Goal: Find specific page/section: Find specific page/section

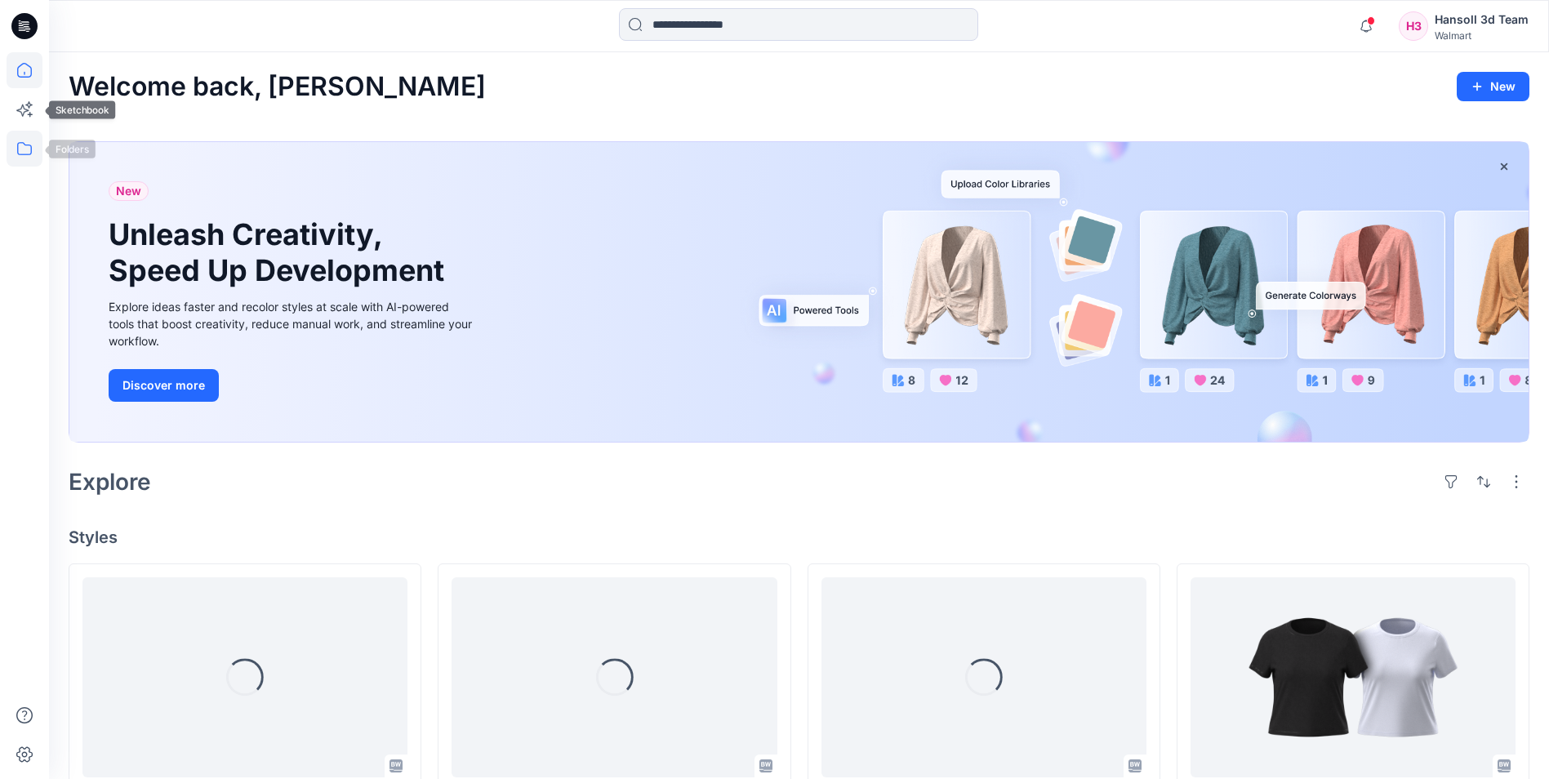
click at [27, 162] on icon at bounding box center [25, 149] width 36 height 36
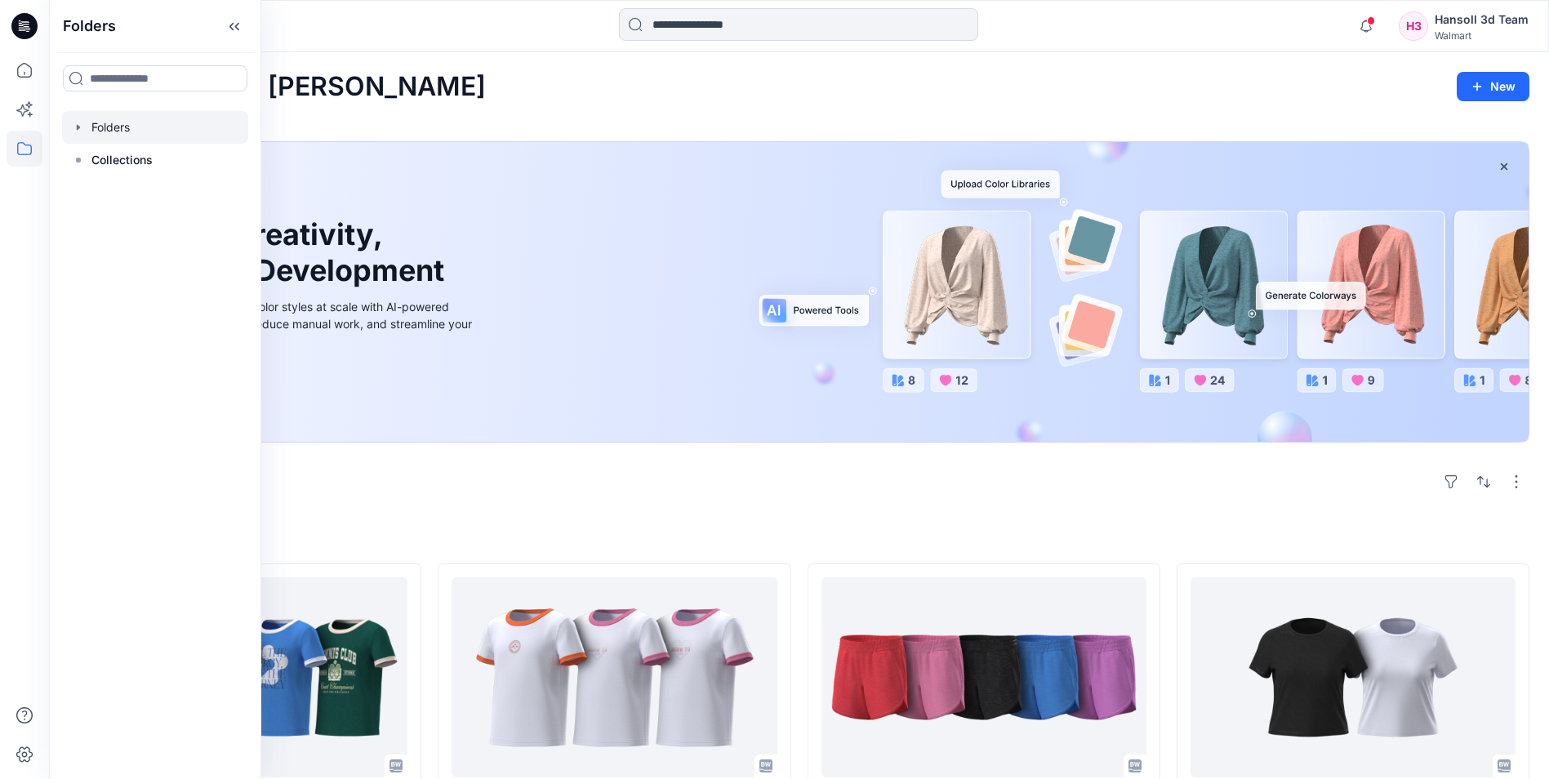
click at [158, 137] on div at bounding box center [155, 127] width 186 height 33
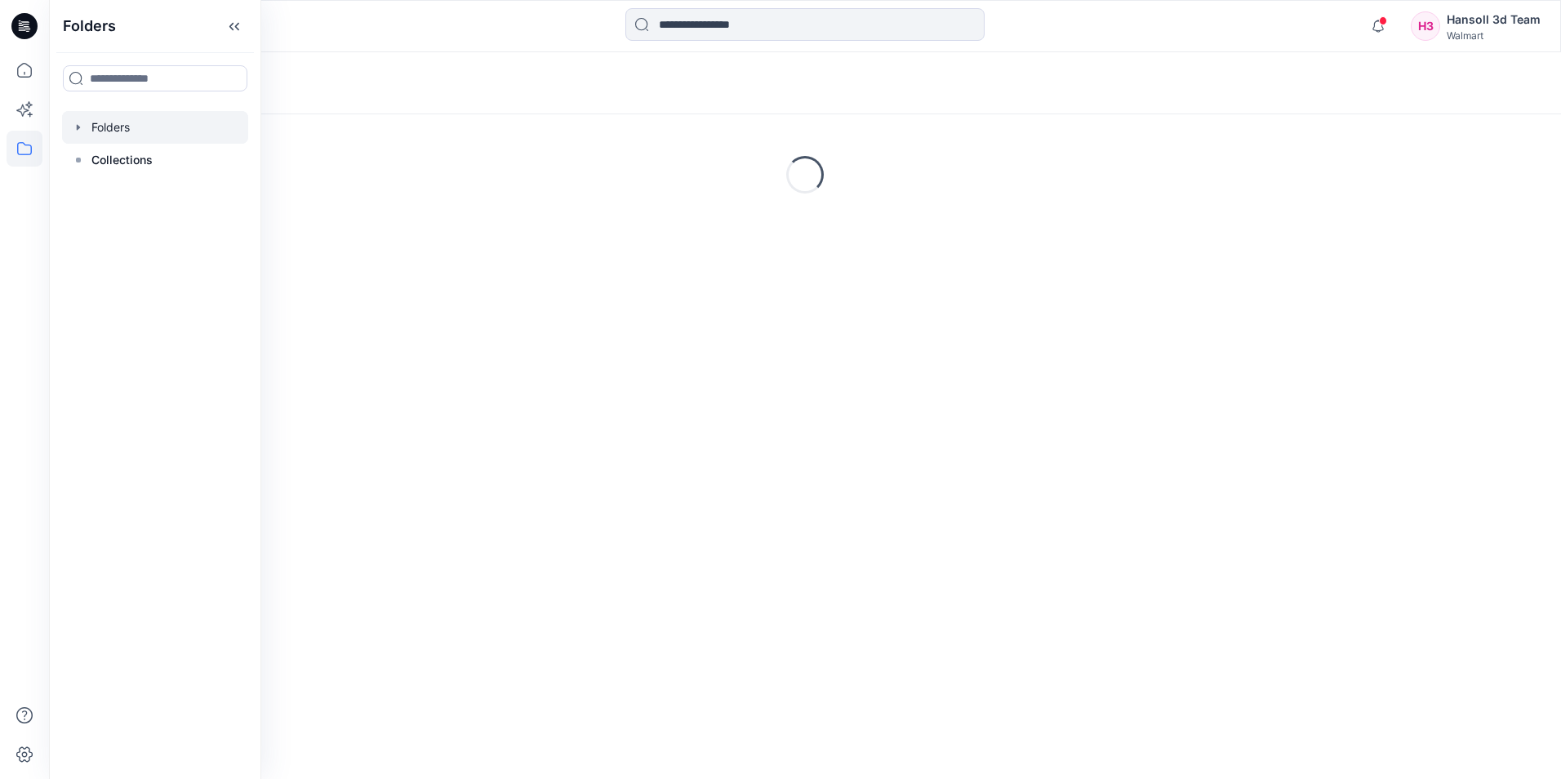
click at [361, 82] on div "Folders" at bounding box center [741, 83] width 1345 height 23
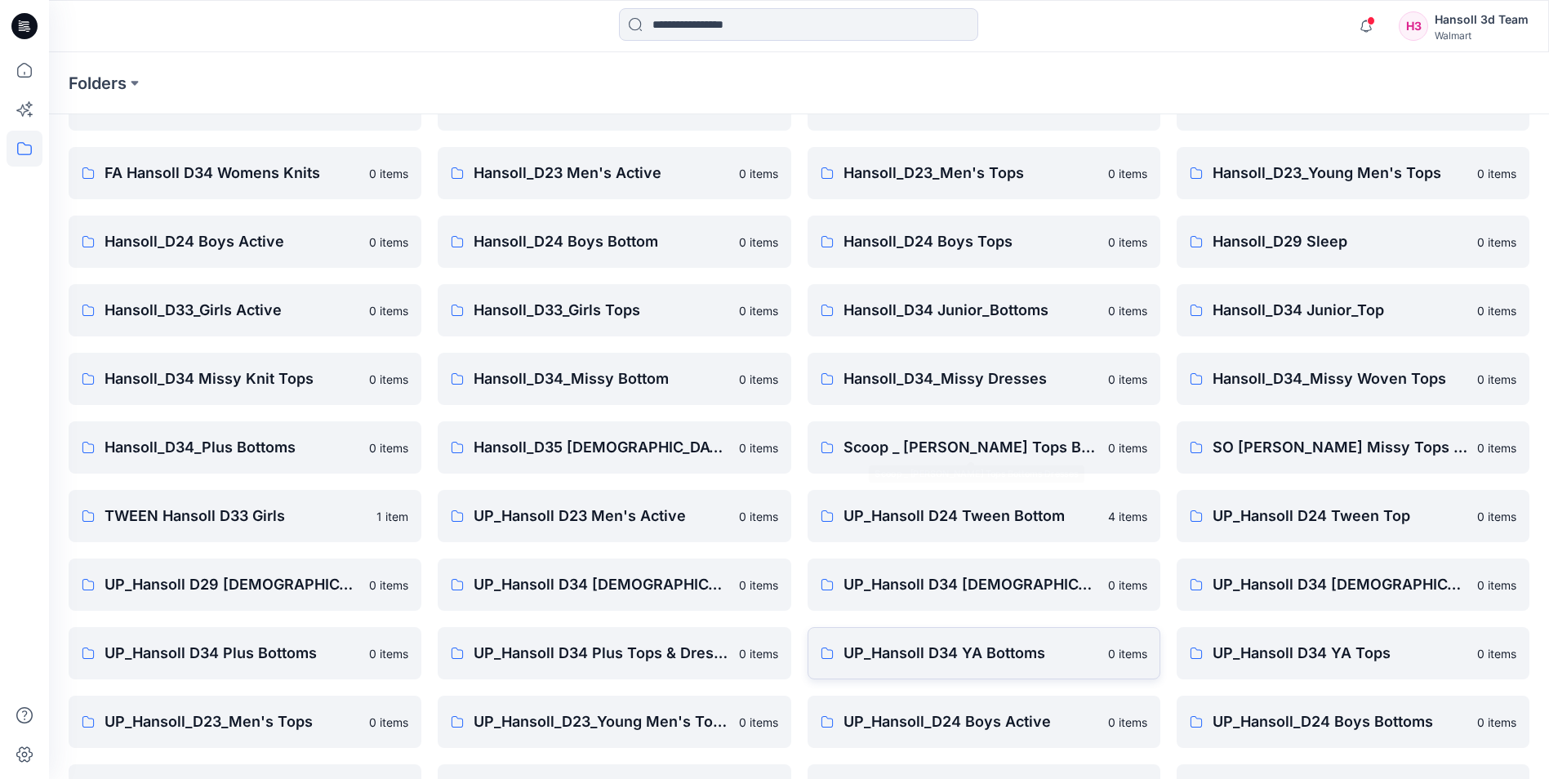
scroll to position [227, 0]
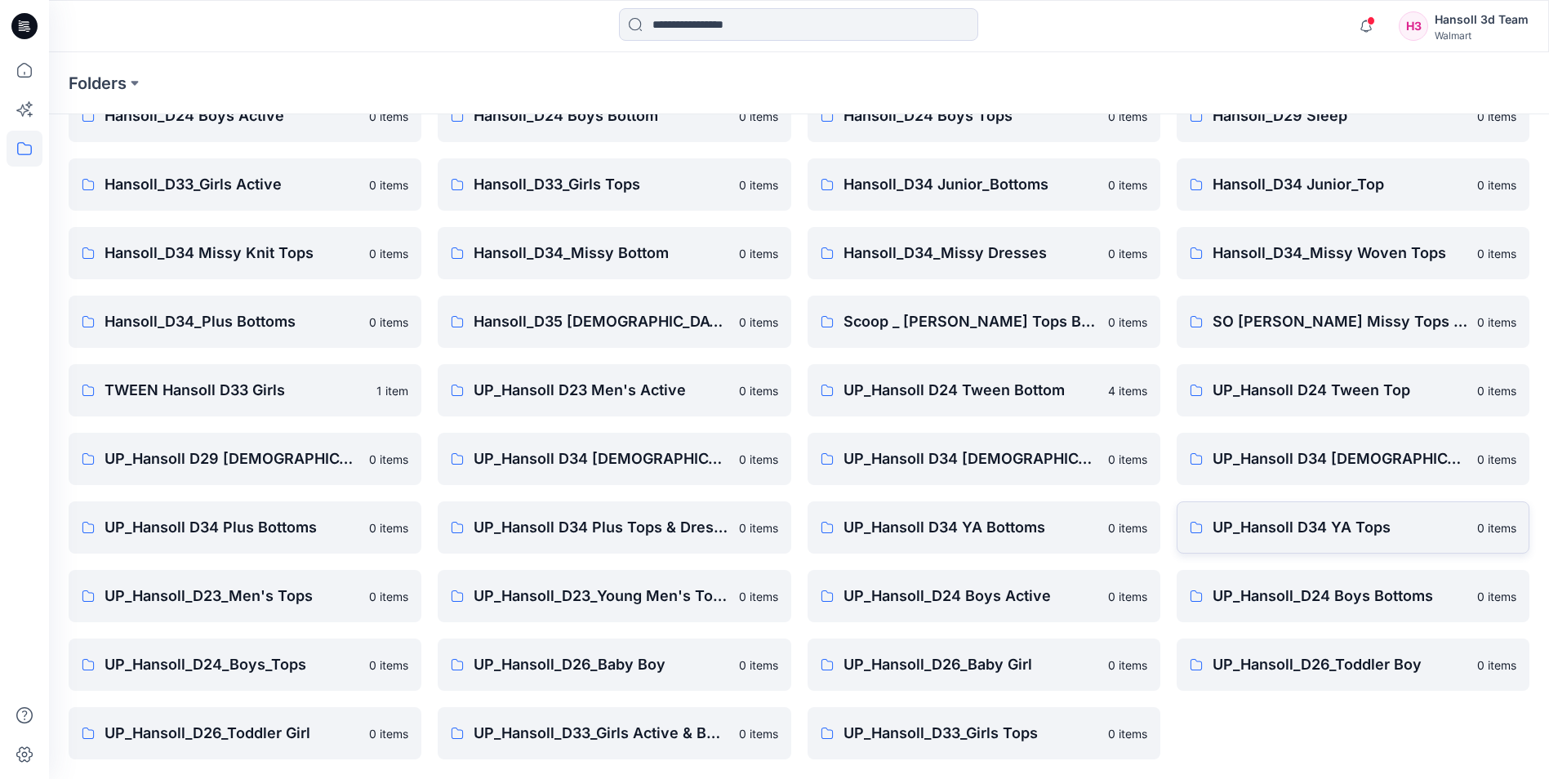
click at [1331, 514] on link "UP_Hansoll D34 YA Tops 0 items" at bounding box center [1352, 527] width 353 height 52
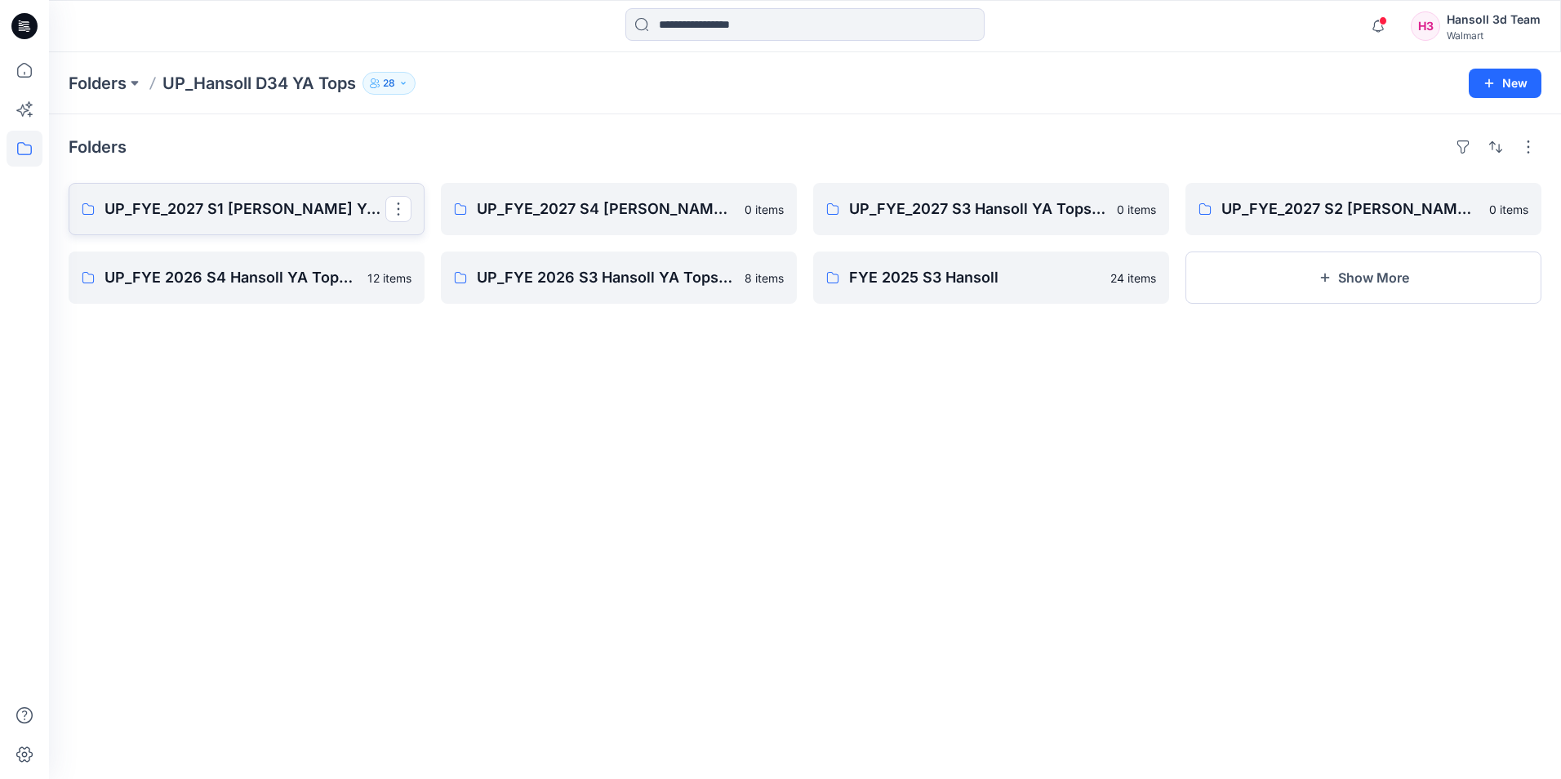
click at [334, 219] on p "UP_FYE_2027 S1 Hansoll YA Tops and Dresses" at bounding box center [244, 209] width 281 height 23
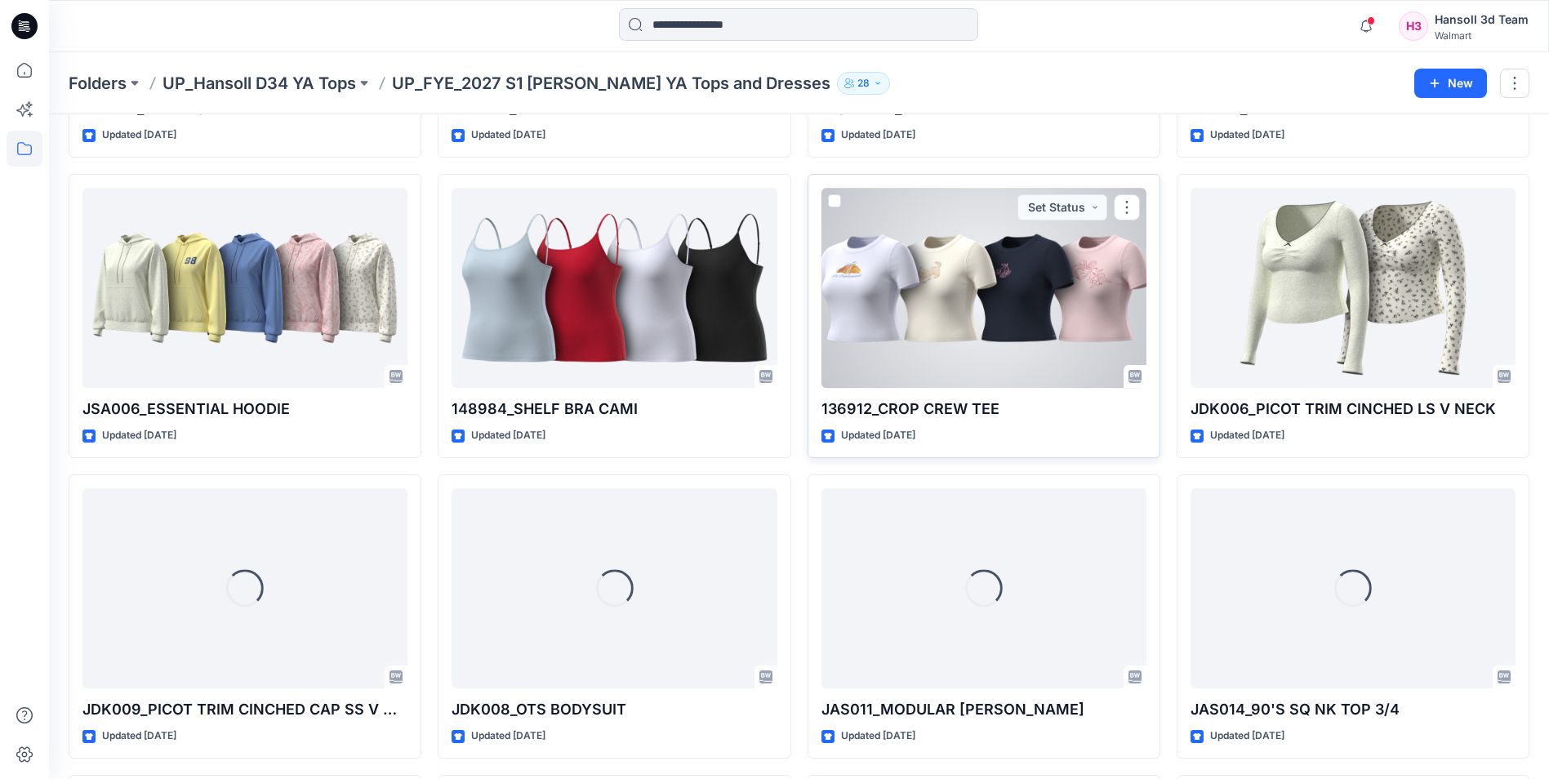
scroll to position [612, 0]
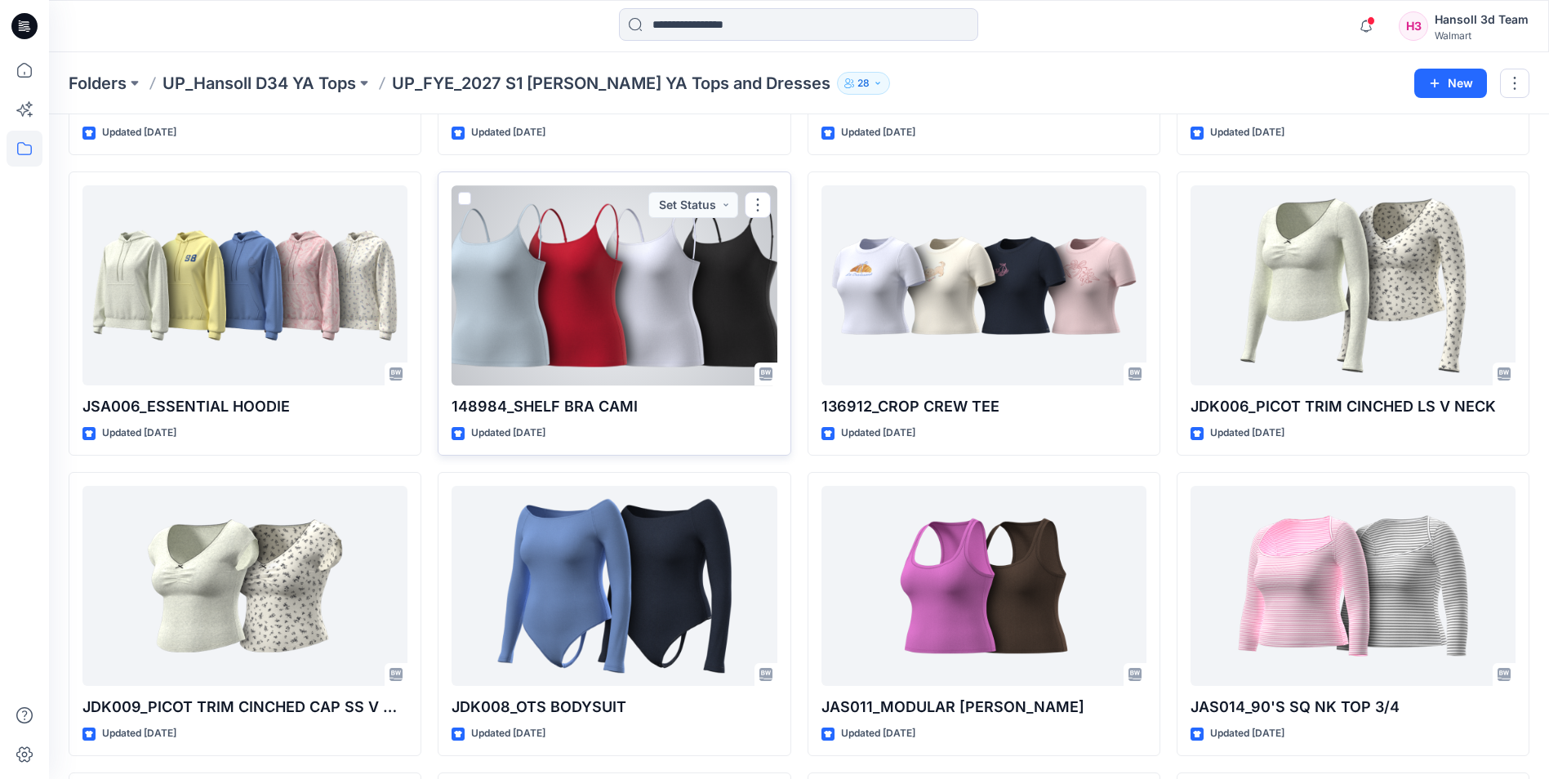
click at [613, 305] on div at bounding box center [613, 285] width 325 height 200
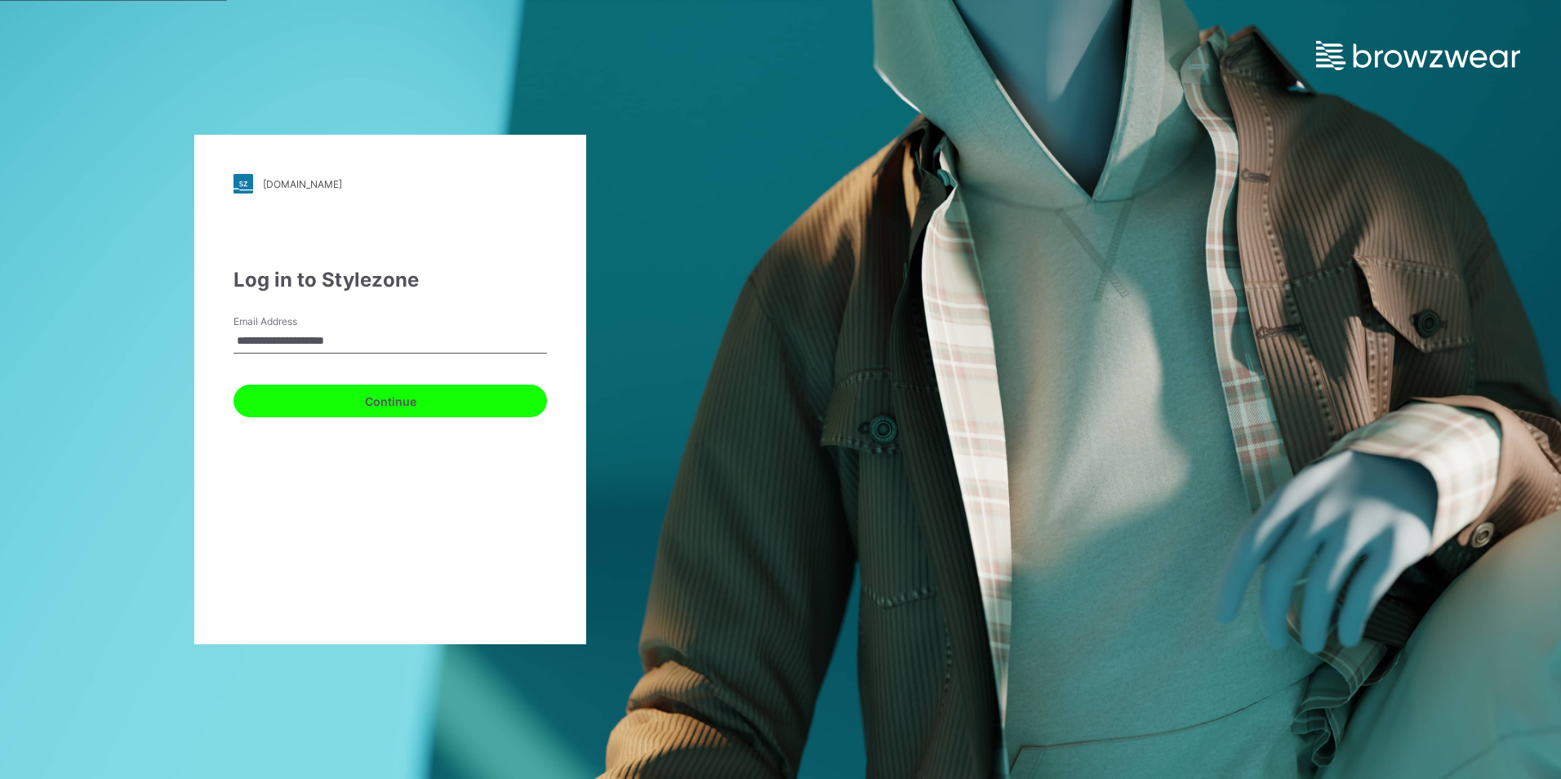
click at [447, 413] on button "Continue" at bounding box center [389, 401] width 313 height 33
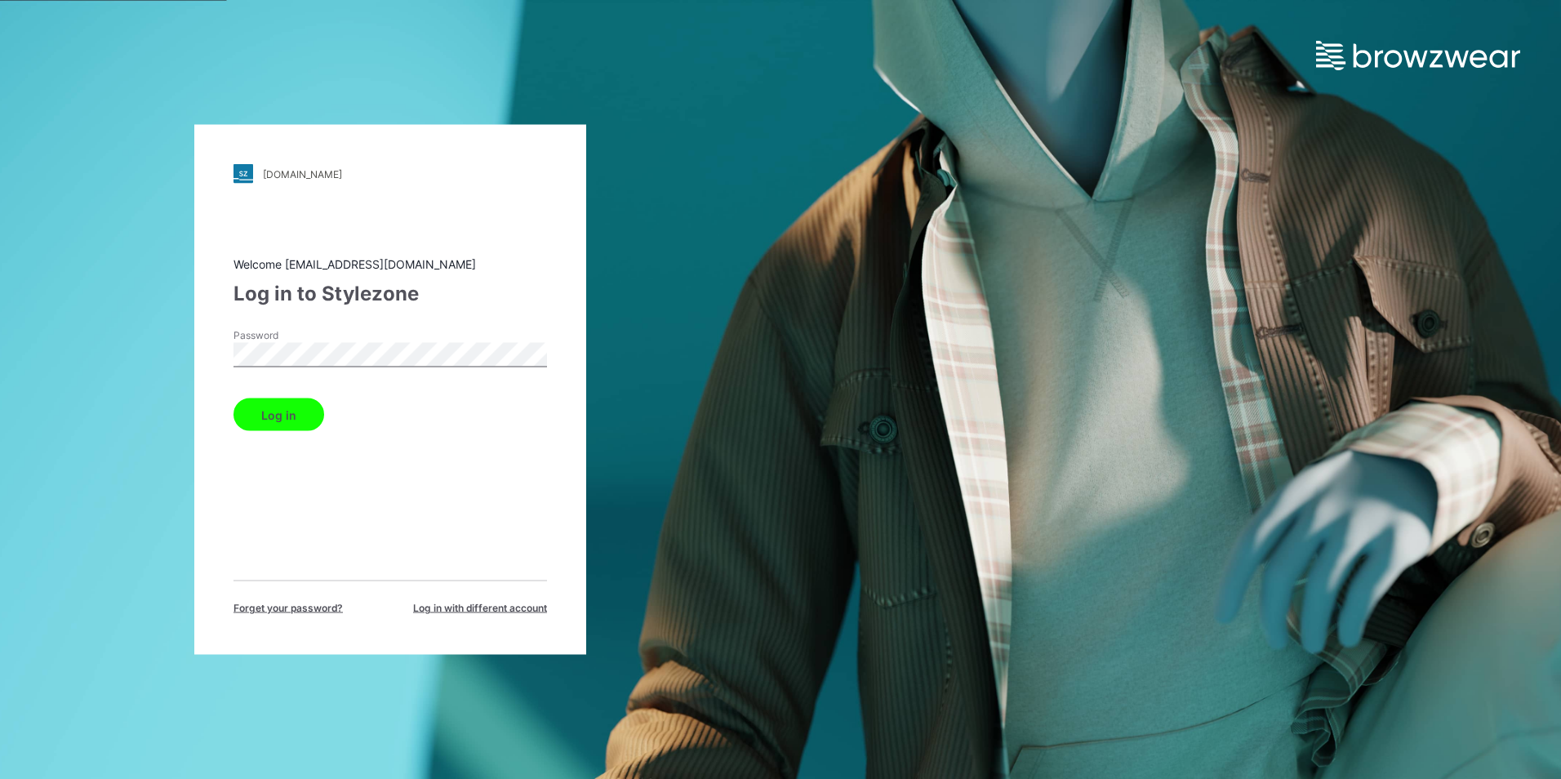
click at [277, 408] on button "Log in" at bounding box center [278, 414] width 91 height 33
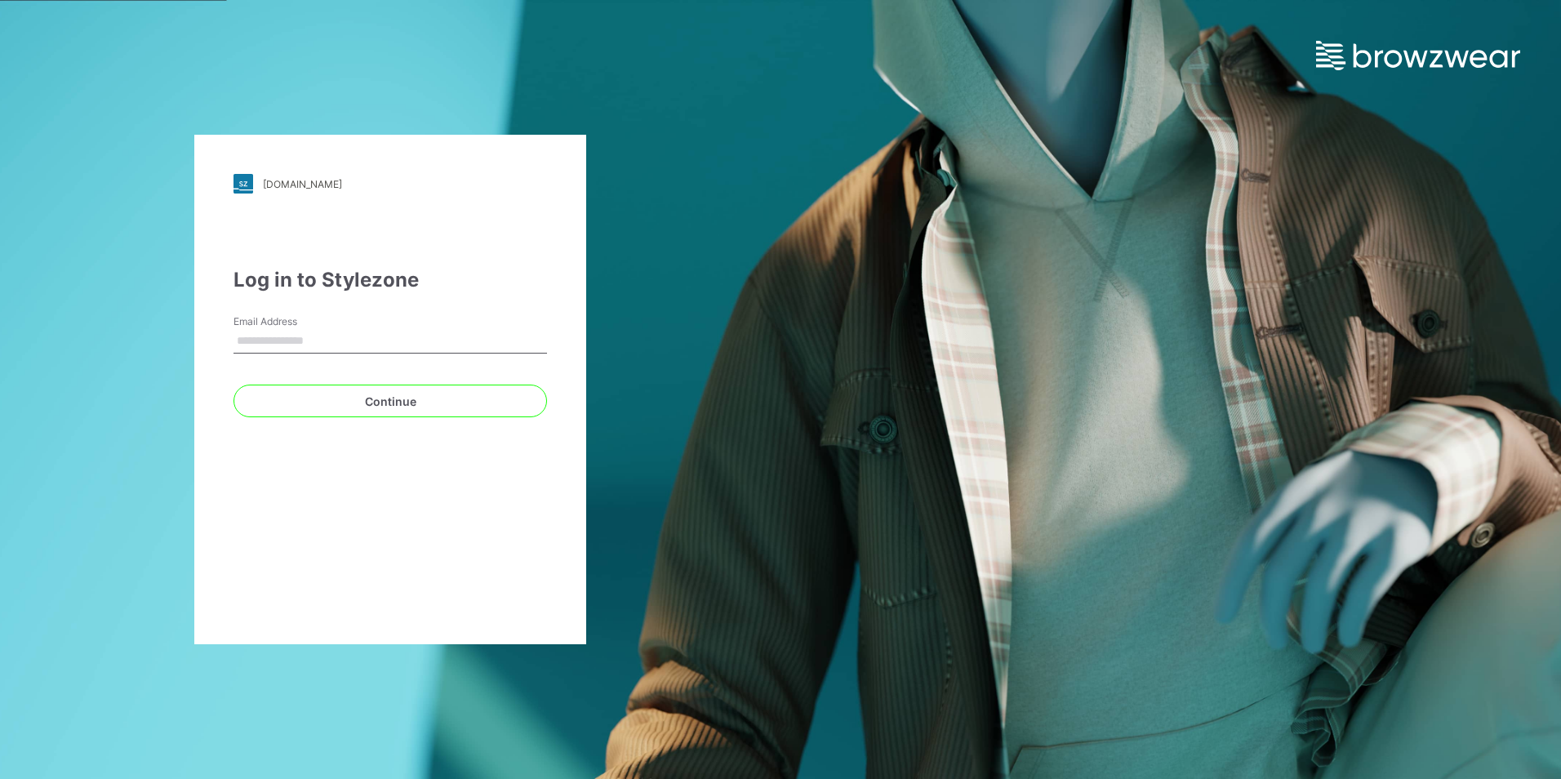
type input "**********"
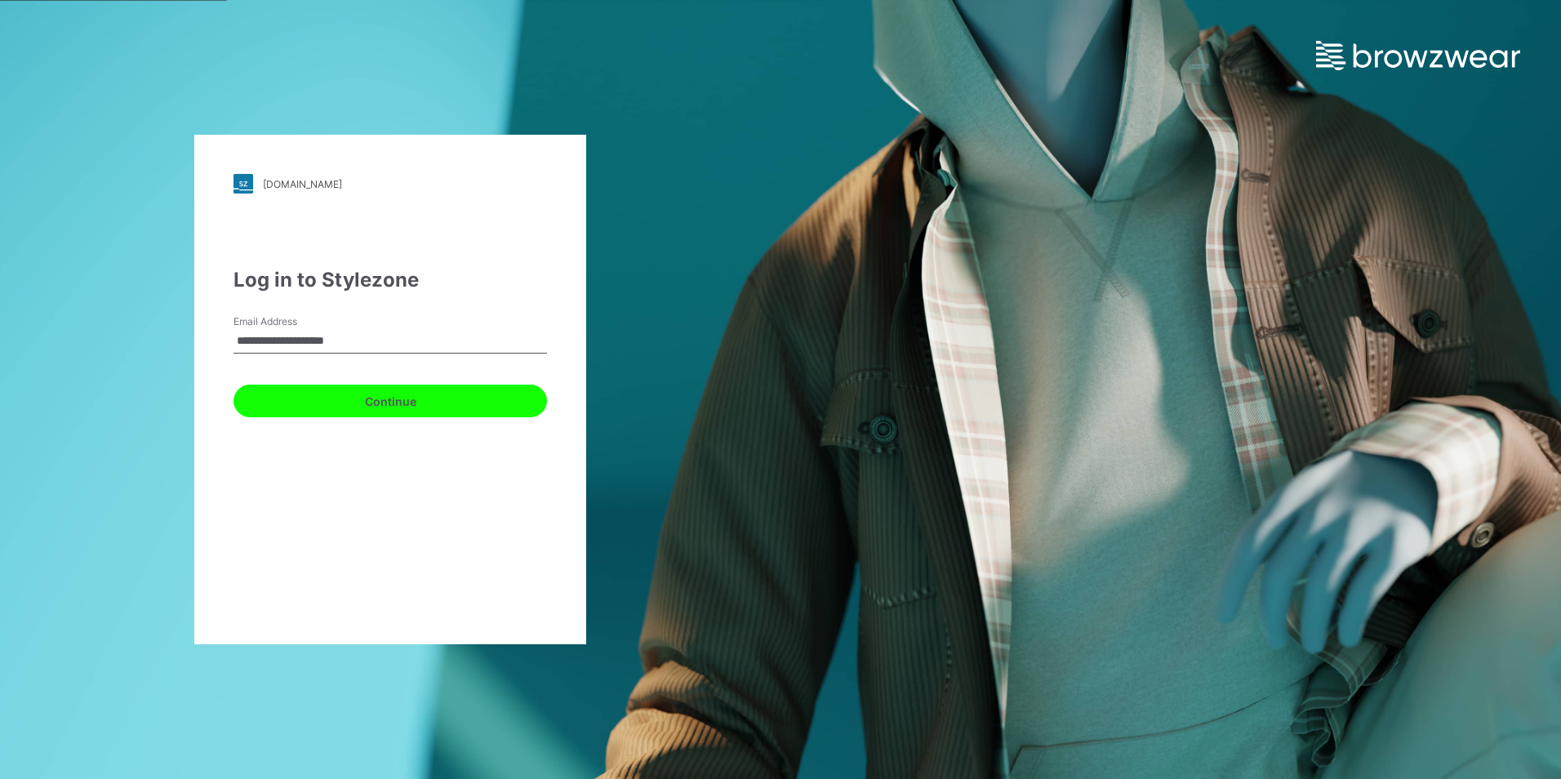
click at [322, 400] on button "Continue" at bounding box center [389, 401] width 313 height 33
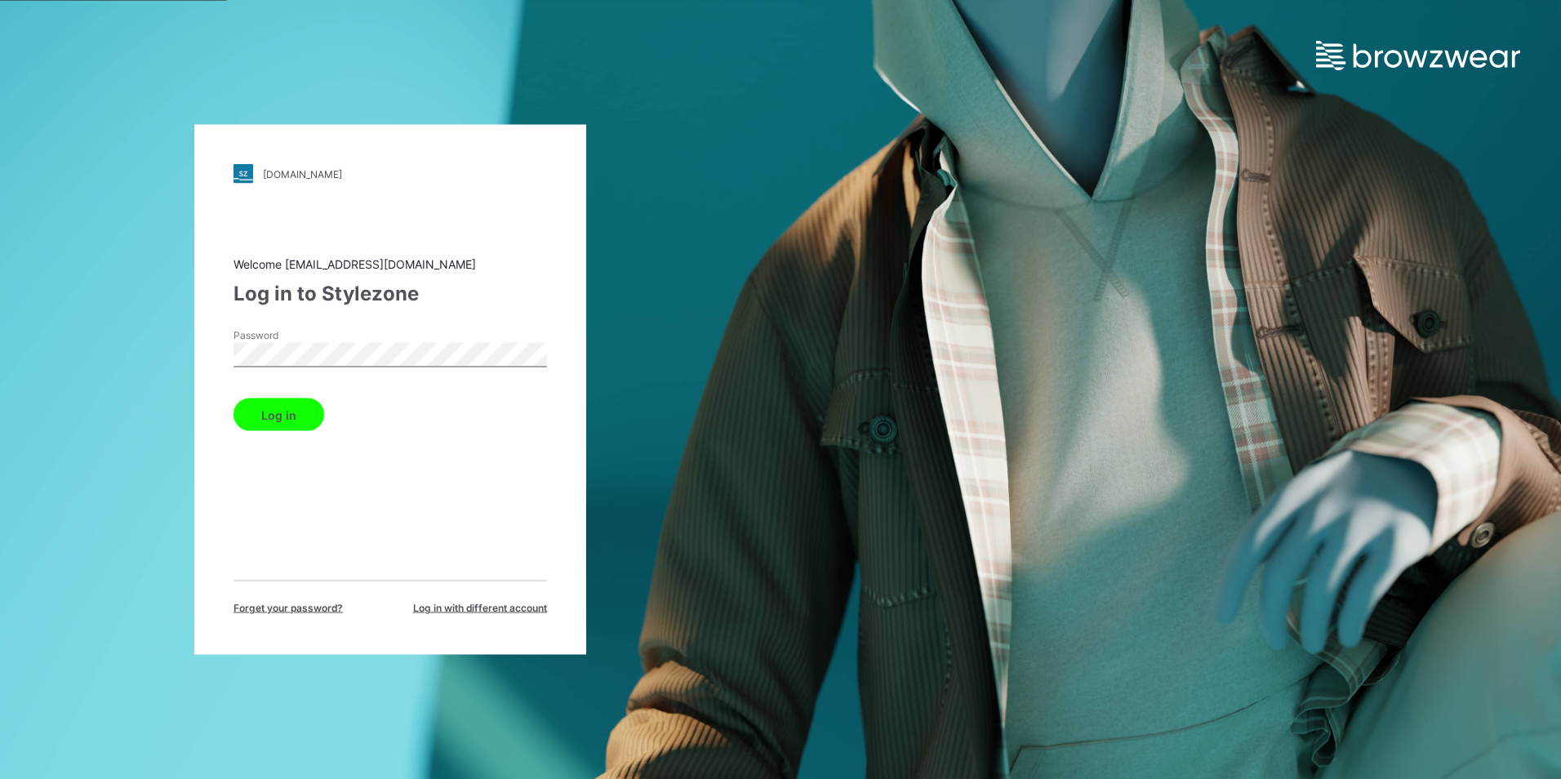
click at [278, 340] on label "Password" at bounding box center [290, 335] width 114 height 15
click at [295, 411] on button "Log in" at bounding box center [278, 414] width 91 height 33
